Goal: Task Accomplishment & Management: Manage account settings

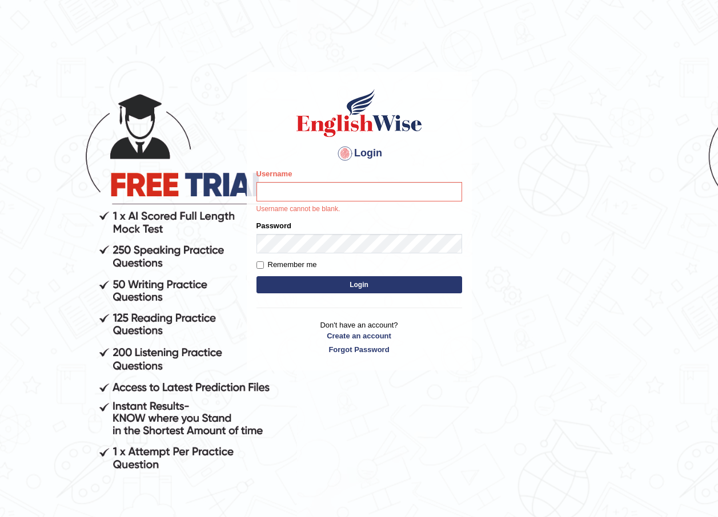
click at [277, 190] on input "Username" at bounding box center [359, 191] width 206 height 19
type input "maratais_parramatta"
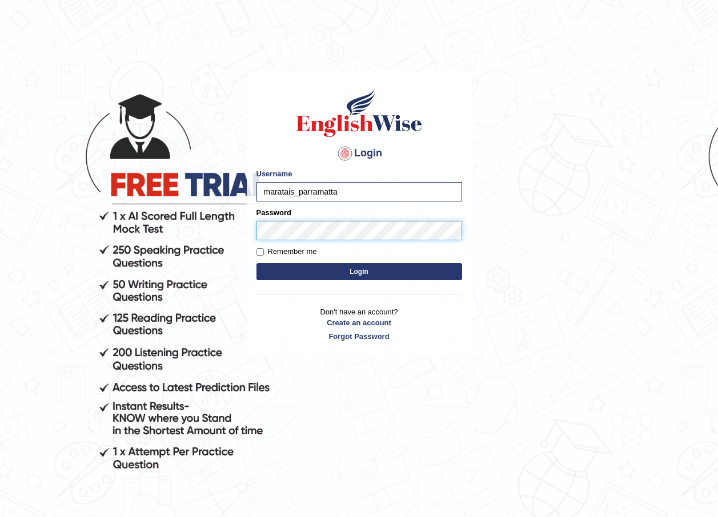
click at [256, 263] on button "Login" at bounding box center [359, 271] width 206 height 17
click at [366, 264] on button "Login" at bounding box center [359, 271] width 206 height 17
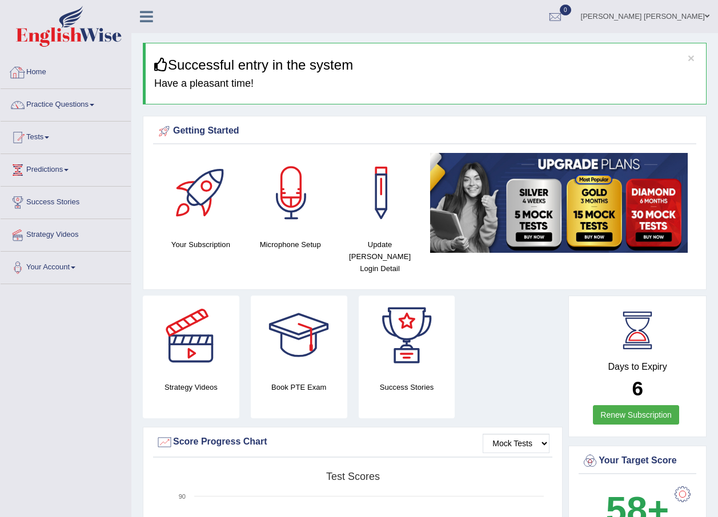
click at [32, 62] on link "Home" at bounding box center [66, 71] width 130 height 29
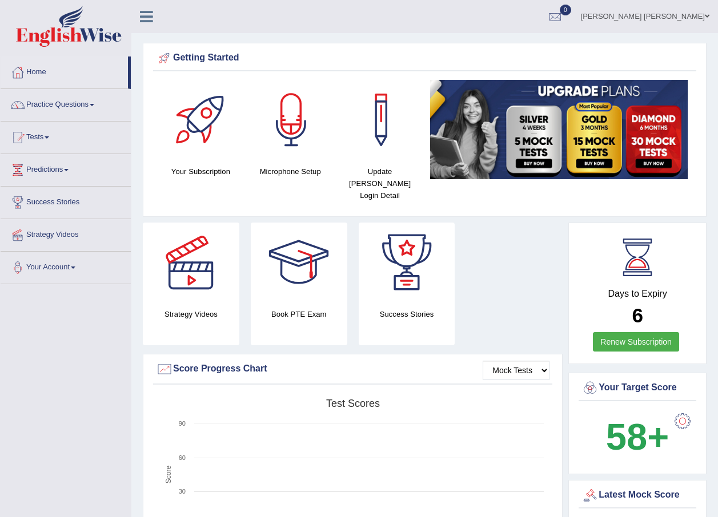
click at [52, 77] on link "Home" at bounding box center [64, 71] width 127 height 29
click at [194, 144] on div at bounding box center [202, 120] width 80 height 80
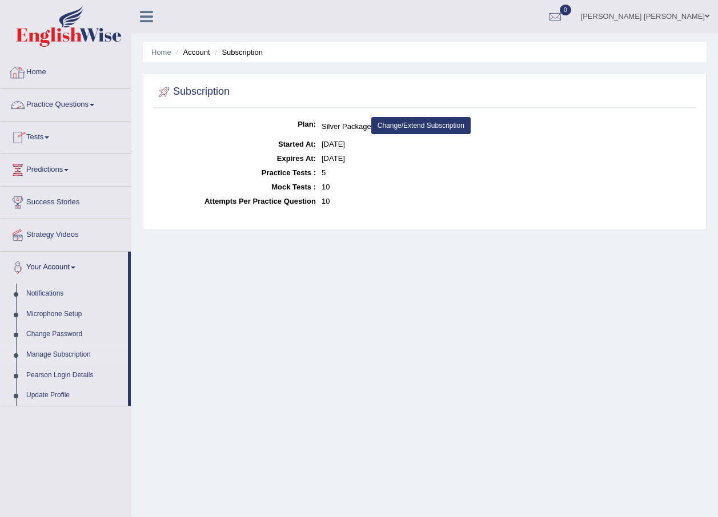
click at [32, 71] on link "Home" at bounding box center [66, 71] width 130 height 29
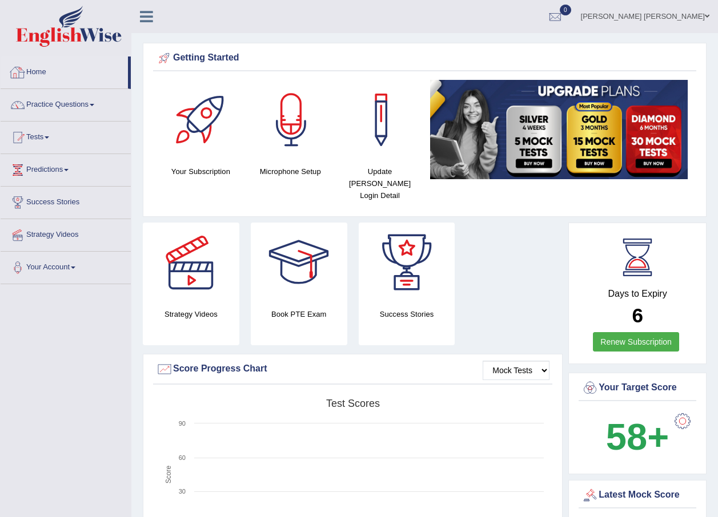
click at [41, 73] on link "Home" at bounding box center [64, 71] width 127 height 29
